Goal: Information Seeking & Learning: Learn about a topic

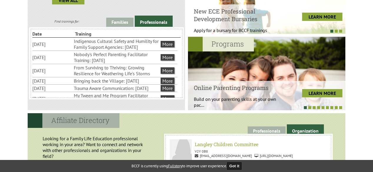
scroll to position [29, 0]
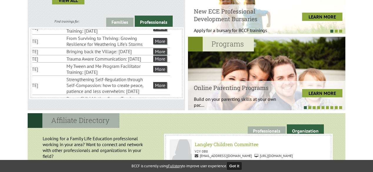
drag, startPoint x: 128, startPoint y: 81, endPoint x: 89, endPoint y: 80, distance: 38.9
click at [89, 76] on li "My Tween and Me Program Facilitator Training: [DATE]" at bounding box center [110, 69] width 86 height 13
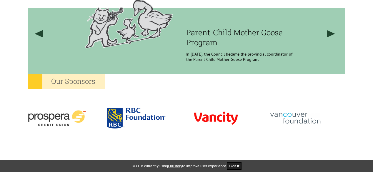
scroll to position [500, 0]
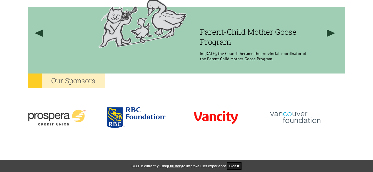
drag, startPoint x: 185, startPoint y: 32, endPoint x: 255, endPoint y: 33, distance: 69.8
click at [255, 33] on div "Parent-Child Mother Goose Program In [DATE], the Council became the provincial …" at bounding box center [199, 28] width 264 height 74
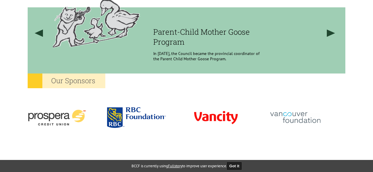
drag, startPoint x: 285, startPoint y: 34, endPoint x: 245, endPoint y: 36, distance: 39.2
click at [245, 36] on h3 "Parent-Child Mother Goose Program" at bounding box center [206, 37] width 107 height 20
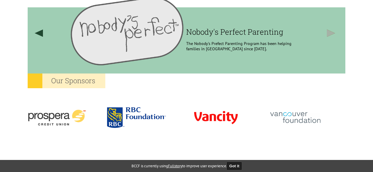
click at [328, 37] on link at bounding box center [331, 33] width 22 height 84
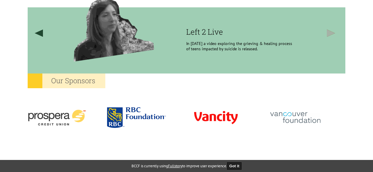
click at [328, 37] on link at bounding box center [331, 33] width 22 height 84
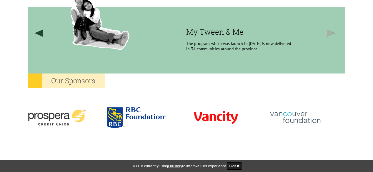
click at [330, 40] on link at bounding box center [331, 33] width 22 height 84
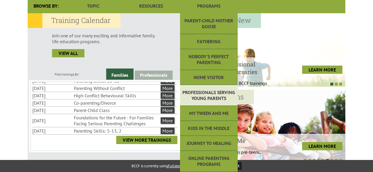
scroll to position [162, 0]
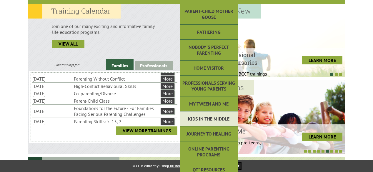
click at [212, 115] on link "Kids in the Middle" at bounding box center [209, 119] width 58 height 15
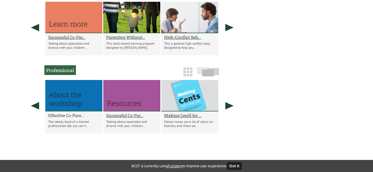
scroll to position [353, 0]
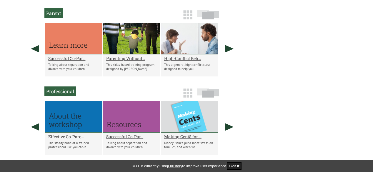
click at [61, 140] on h2 "Effective Co-Pare..." at bounding box center [73, 137] width 51 height 6
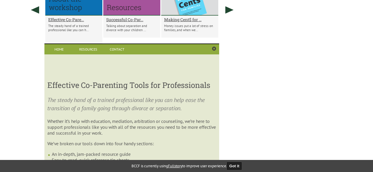
scroll to position [412, 0]
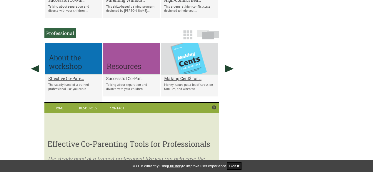
click at [121, 81] on h2 "Successful Co-Par..." at bounding box center [131, 79] width 51 height 6
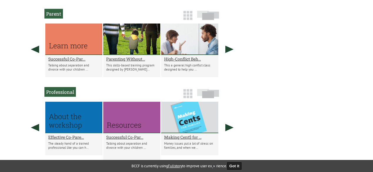
scroll to position [441, 0]
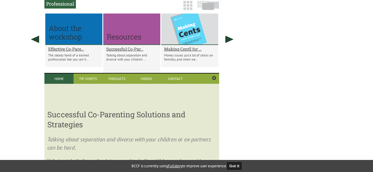
click at [52, 83] on link "Home" at bounding box center [58, 79] width 29 height 10
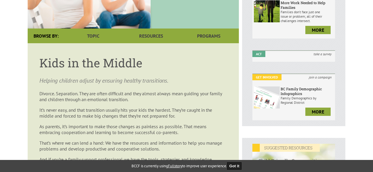
scroll to position [0, 0]
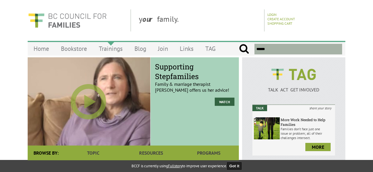
click at [124, 50] on link "Trainings" at bounding box center [111, 49] width 36 height 14
